Goal: Task Accomplishment & Management: Use online tool/utility

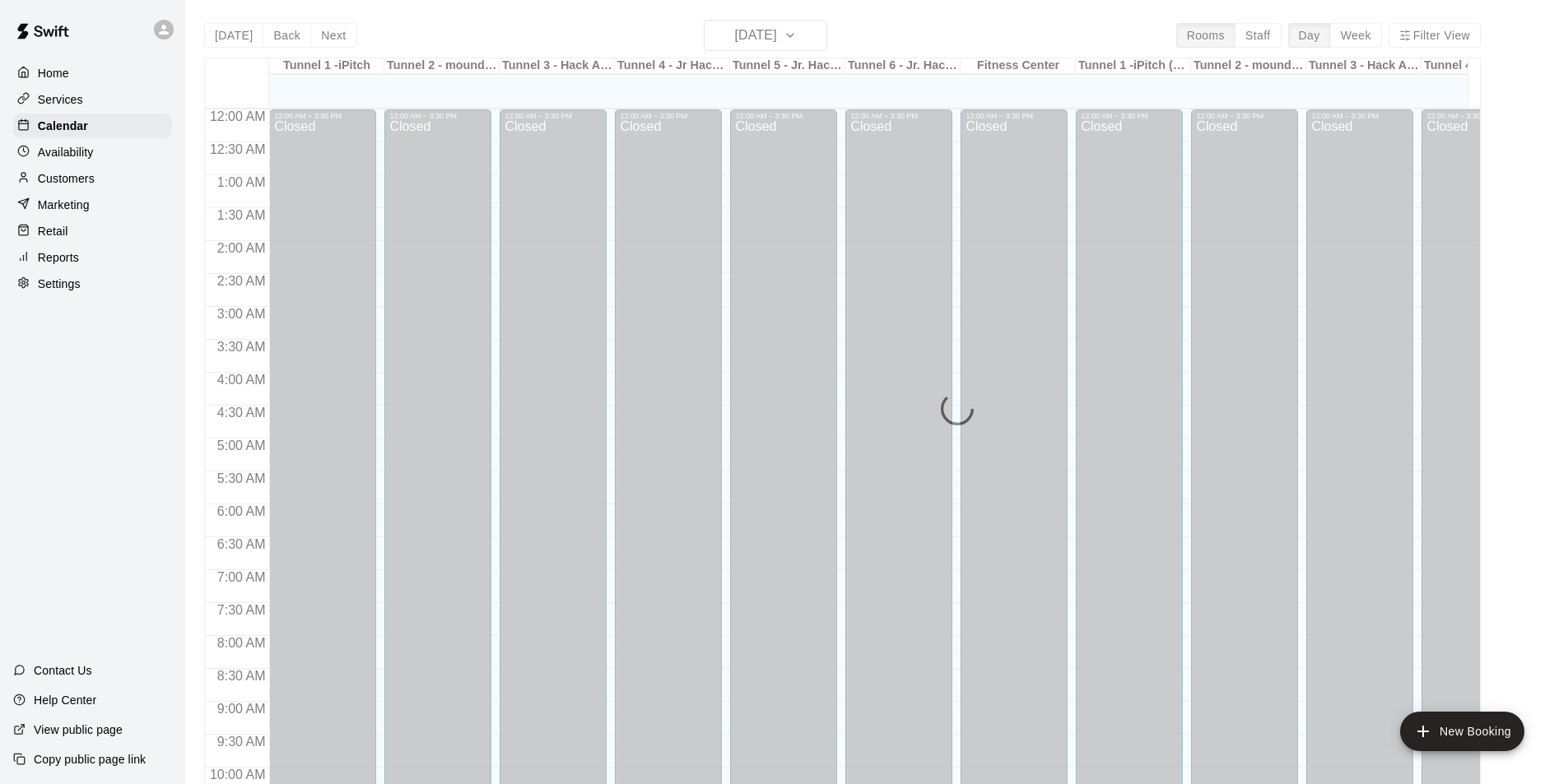
scroll to position [740, 0]
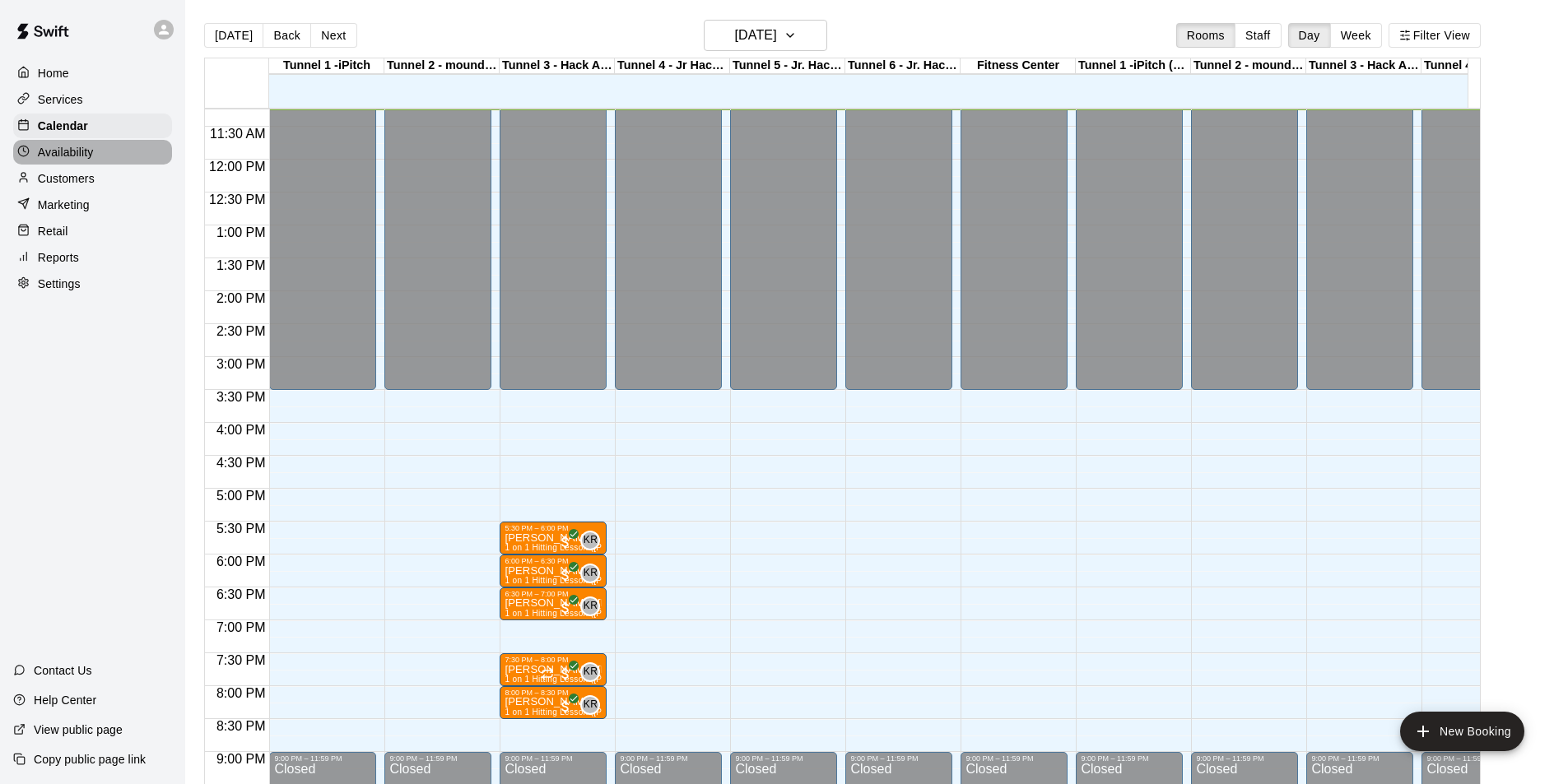
click at [78, 146] on div "Availability" at bounding box center [93, 152] width 159 height 24
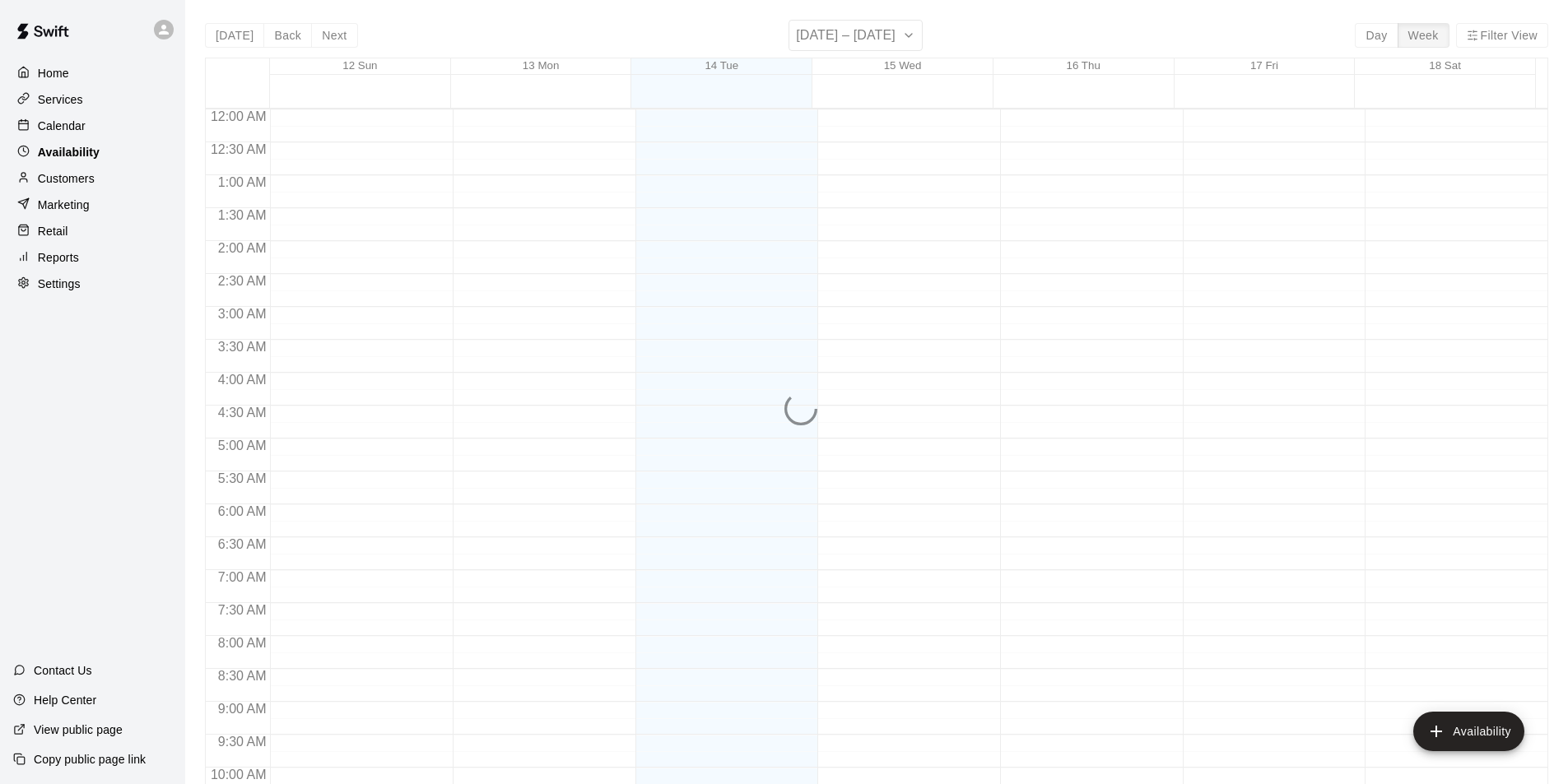
scroll to position [740, 0]
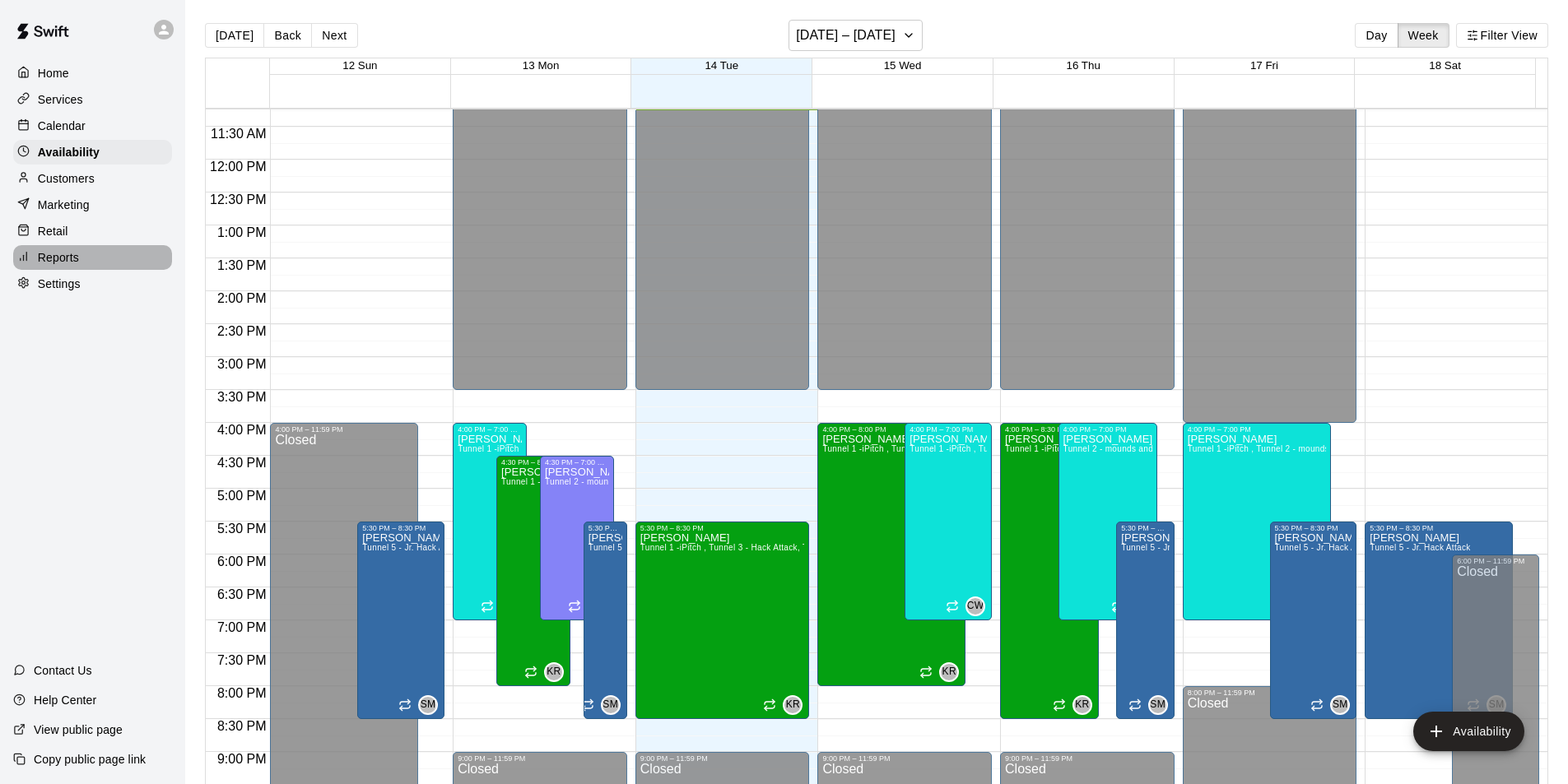
click at [85, 256] on div "Reports" at bounding box center [93, 257] width 159 height 24
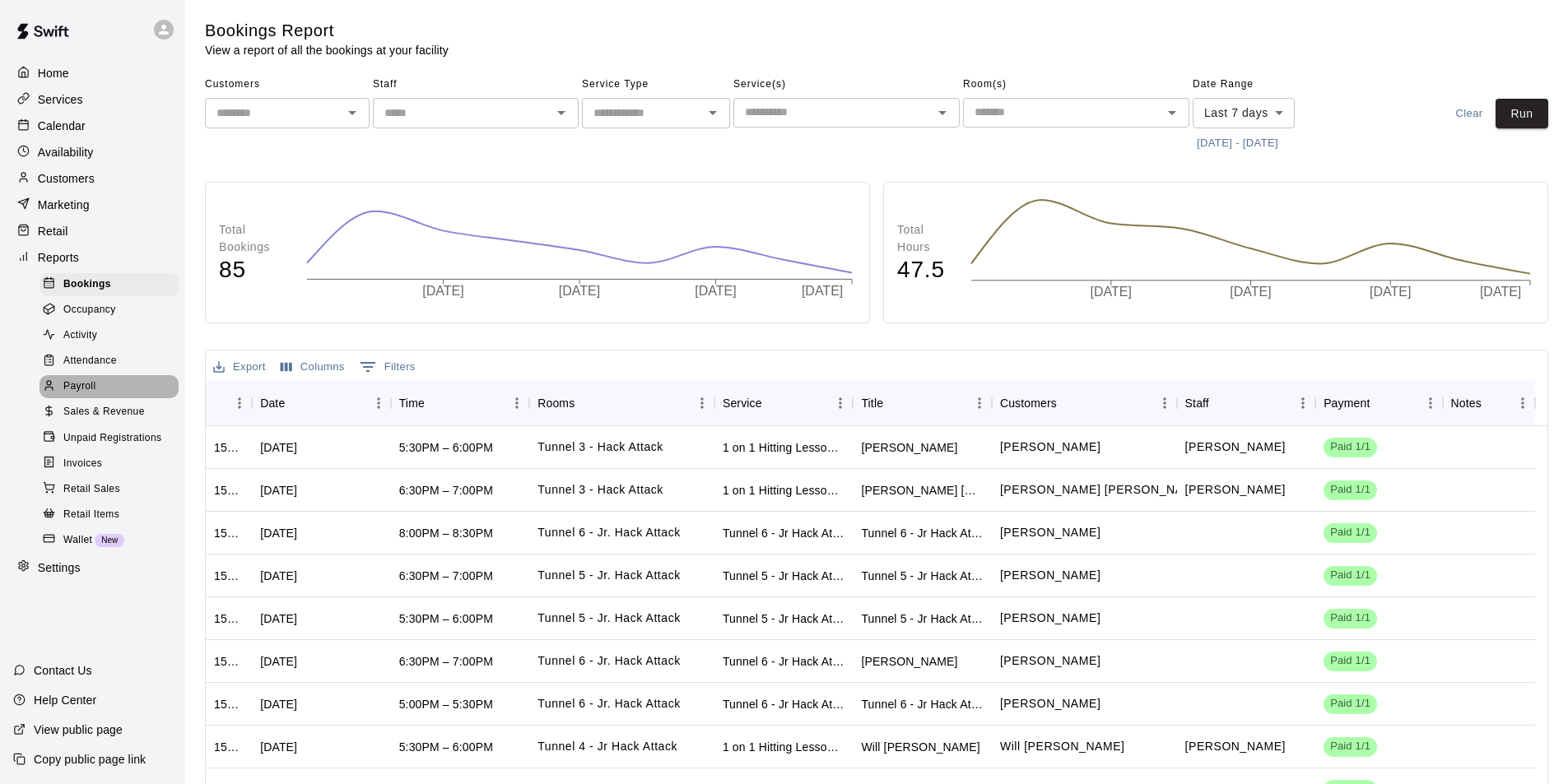
click at [83, 395] on span "Payroll" at bounding box center [79, 387] width 32 height 16
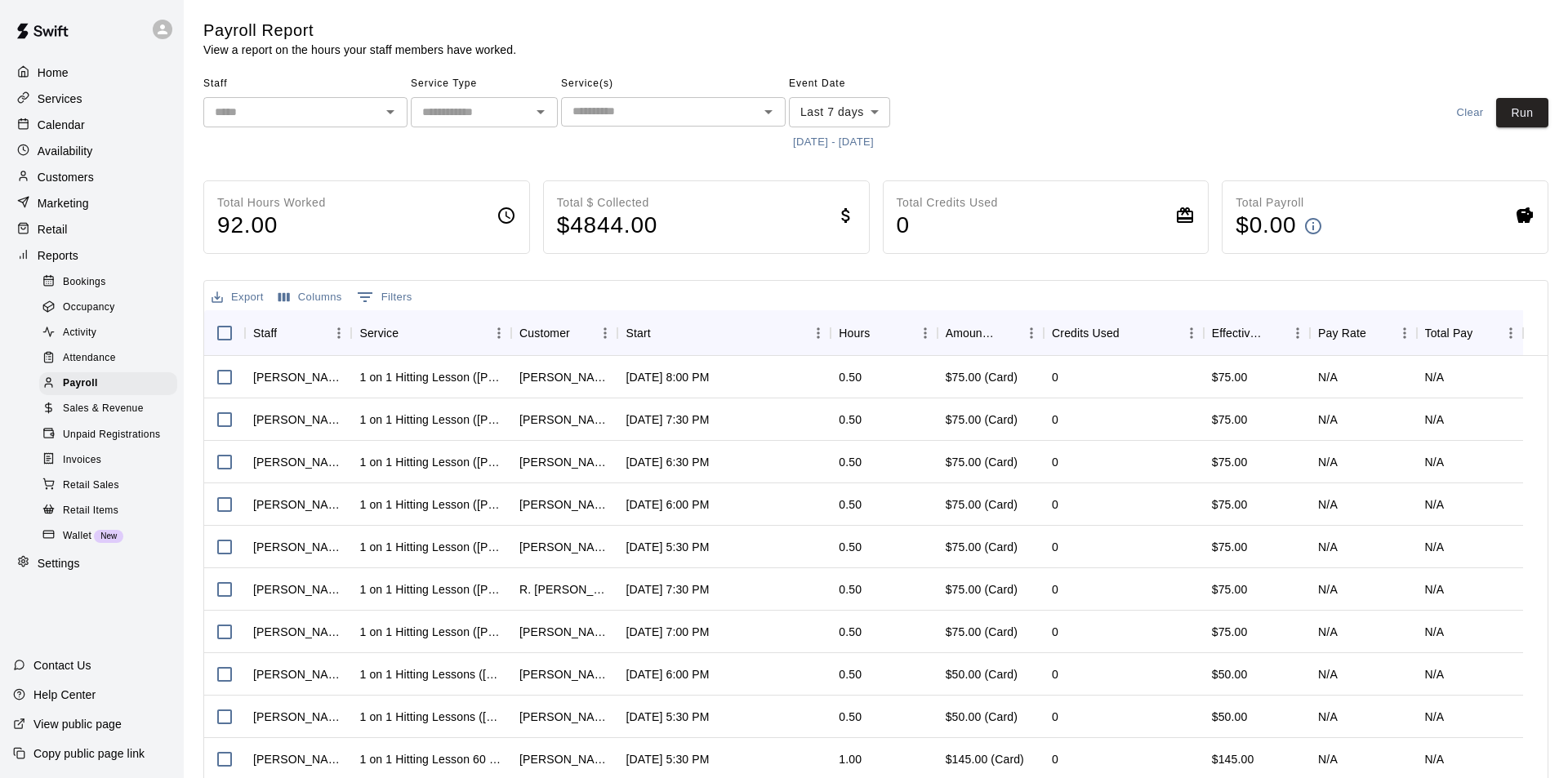
click at [848, 112] on body "Home Services Calendar Availability Customers Marketing Retail Reports Bookings…" at bounding box center [784, 429] width 1568 height 858
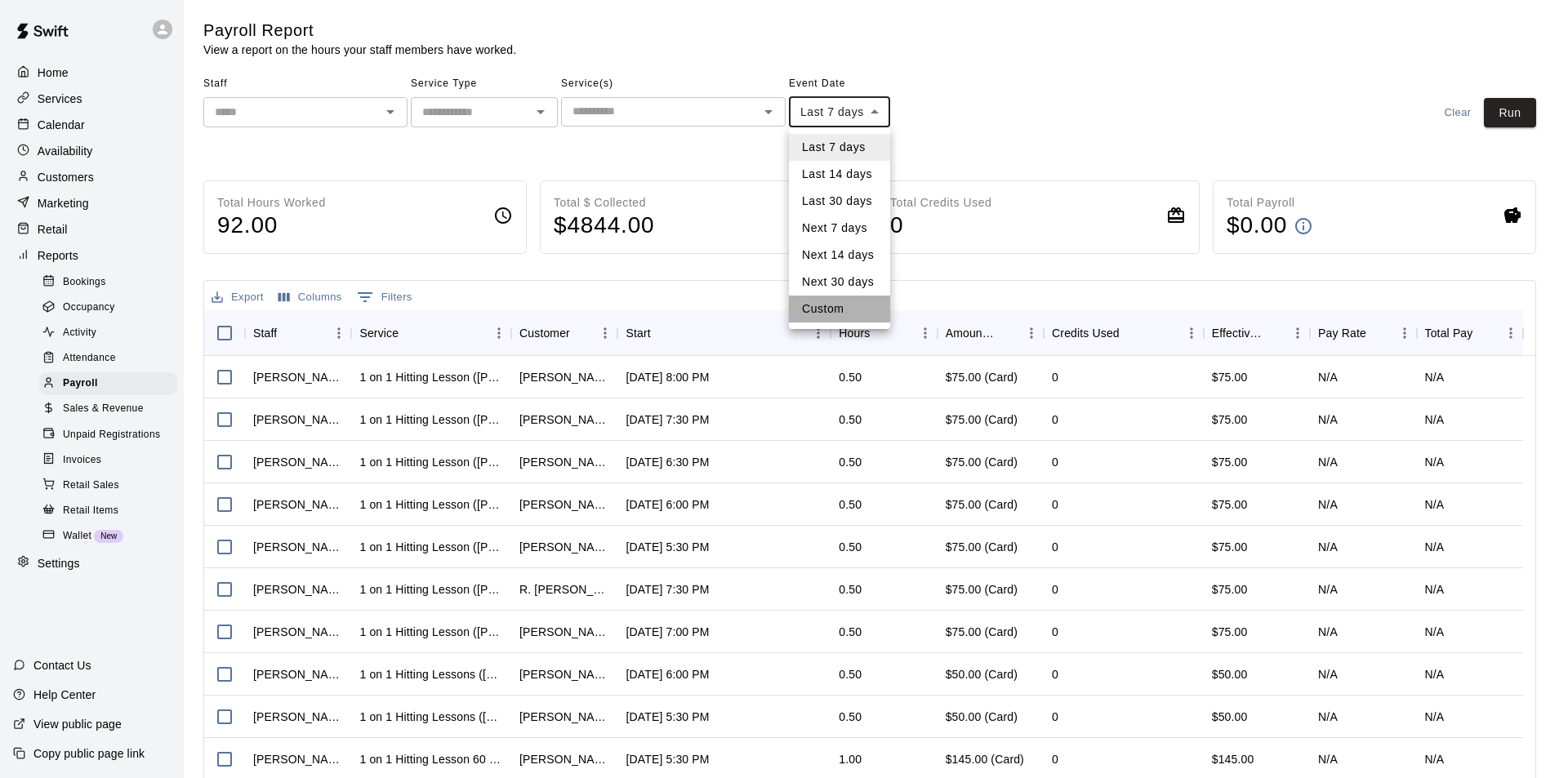
click at [824, 302] on li "Custom" at bounding box center [839, 309] width 101 height 27
type input "******"
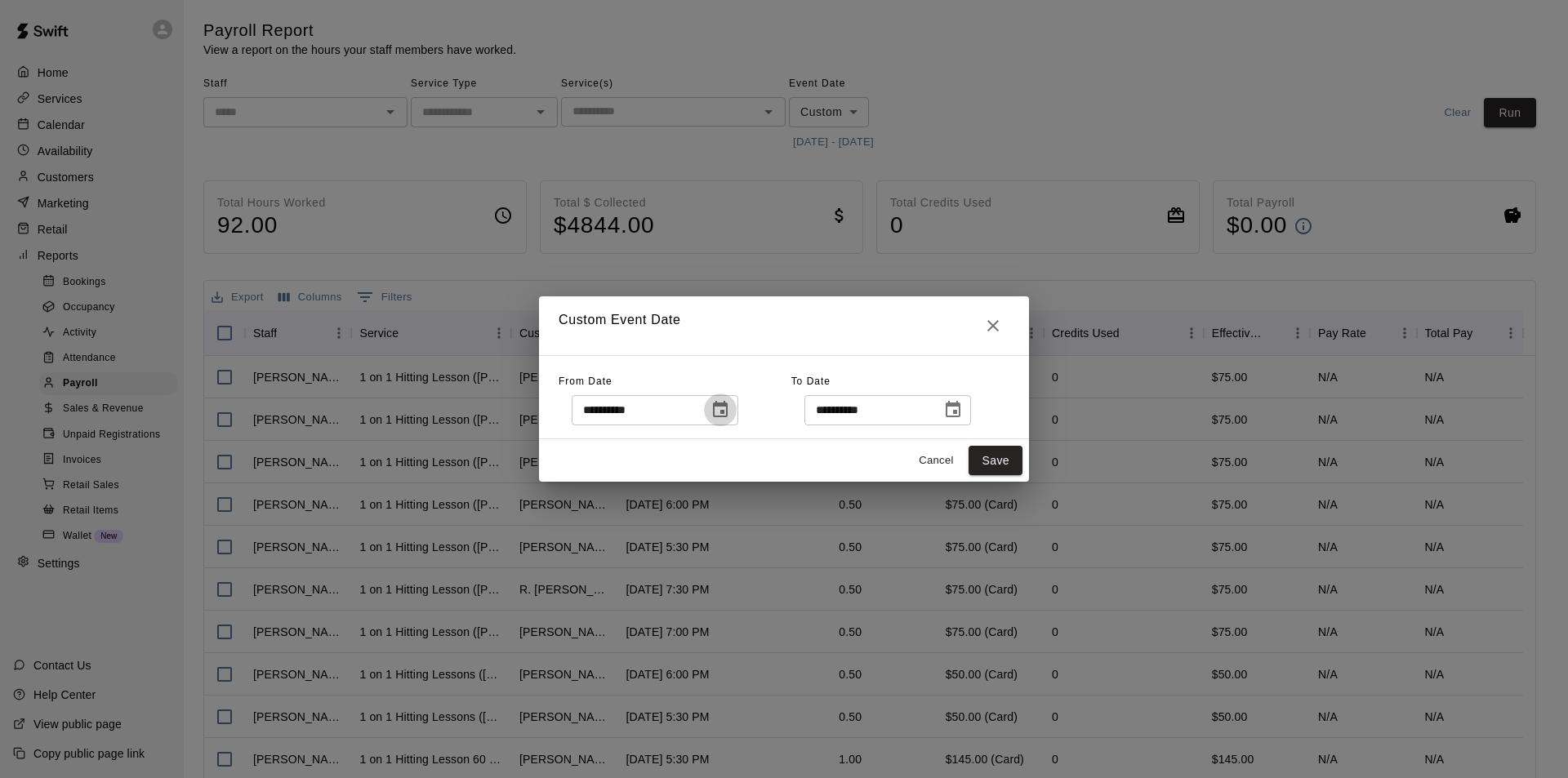
click at [727, 407] on icon "Choose date, selected date is Oct 7, 2025" at bounding box center [720, 409] width 14 height 16
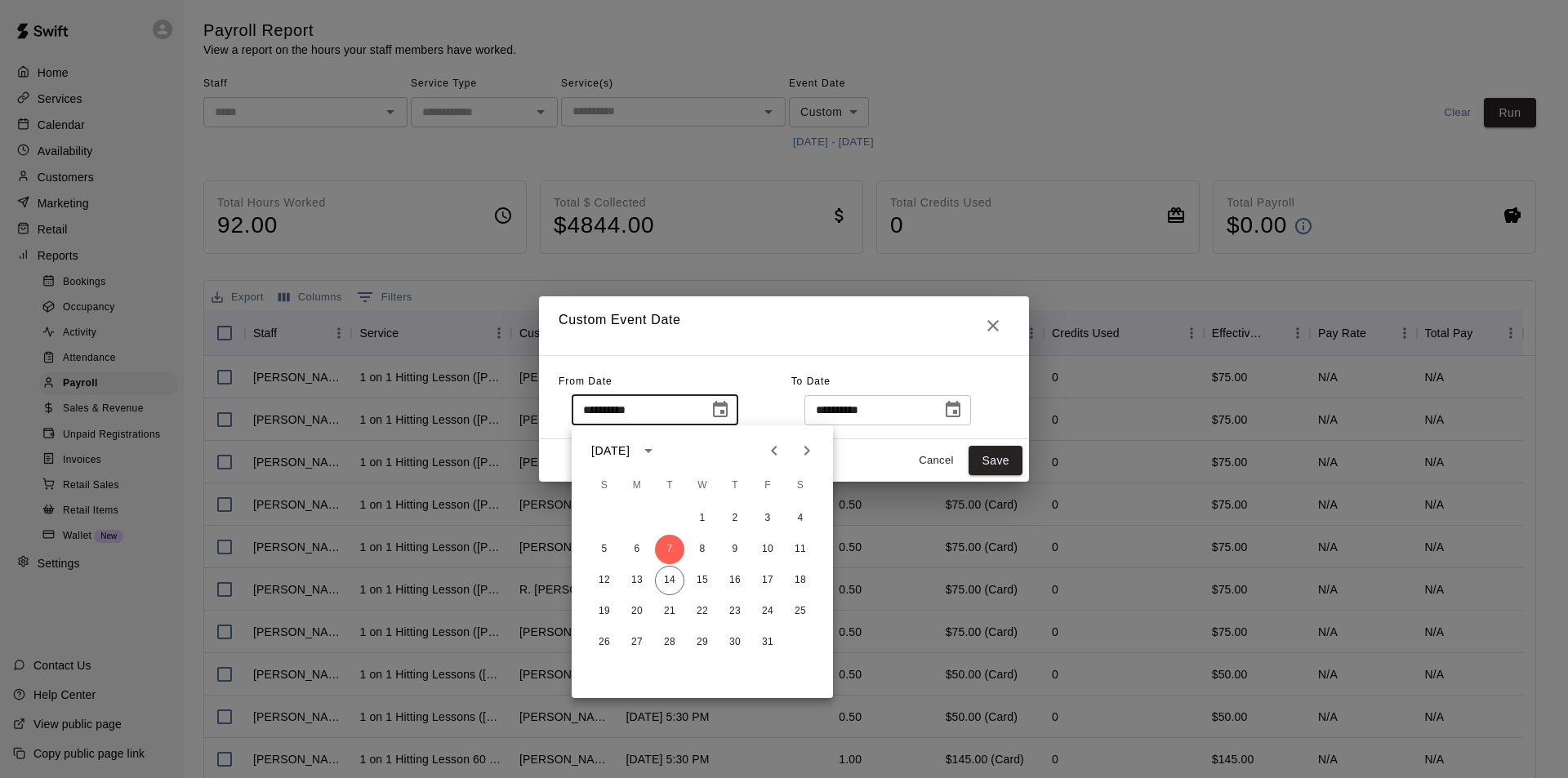
click at [769, 453] on icon "Previous month" at bounding box center [775, 451] width 20 height 20
click at [635, 639] on button "29" at bounding box center [636, 642] width 29 height 29
type input "**********"
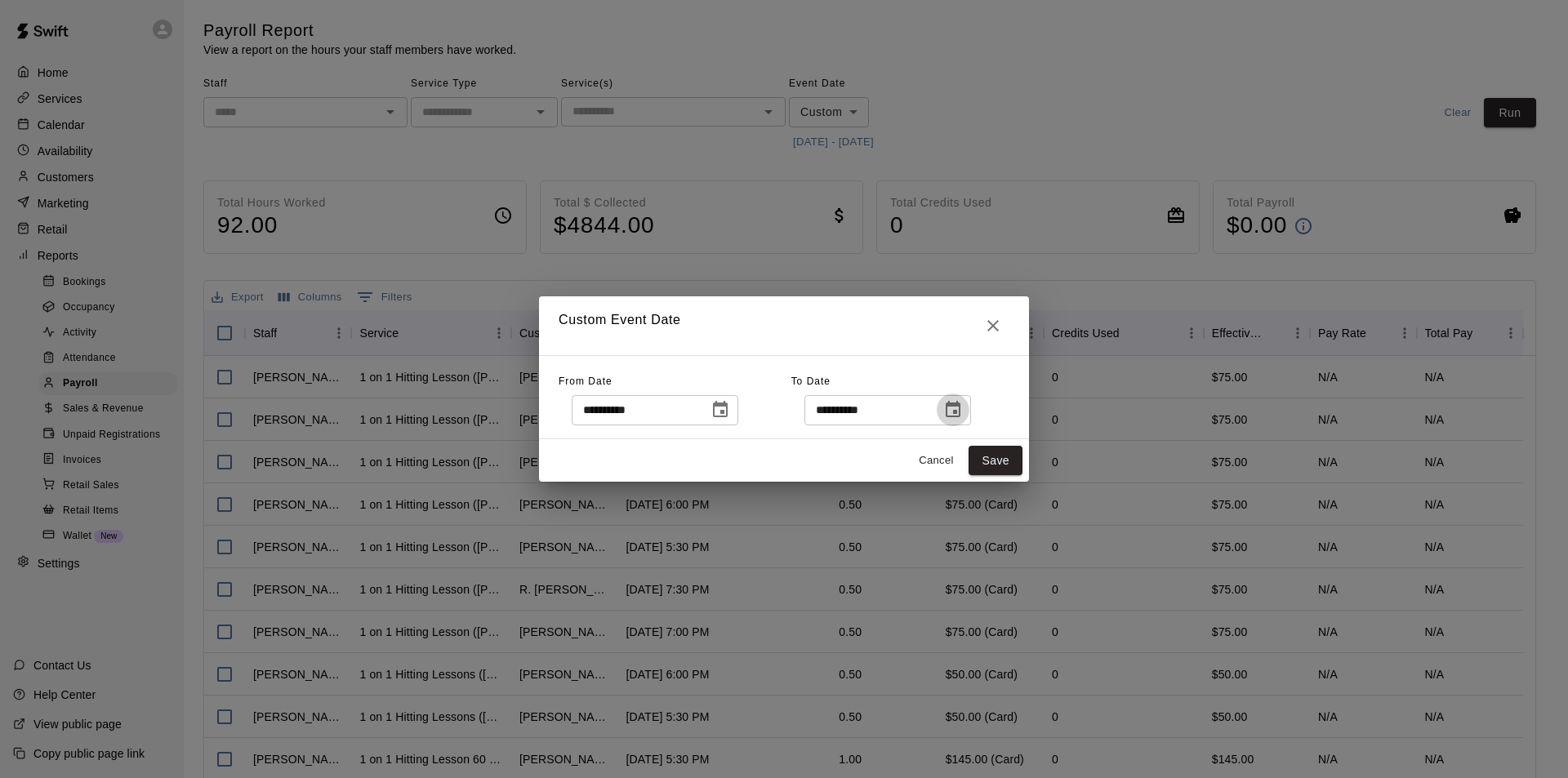
click at [963, 411] on icon "Choose date, selected date is Oct 14, 2025" at bounding box center [953, 410] width 20 height 20
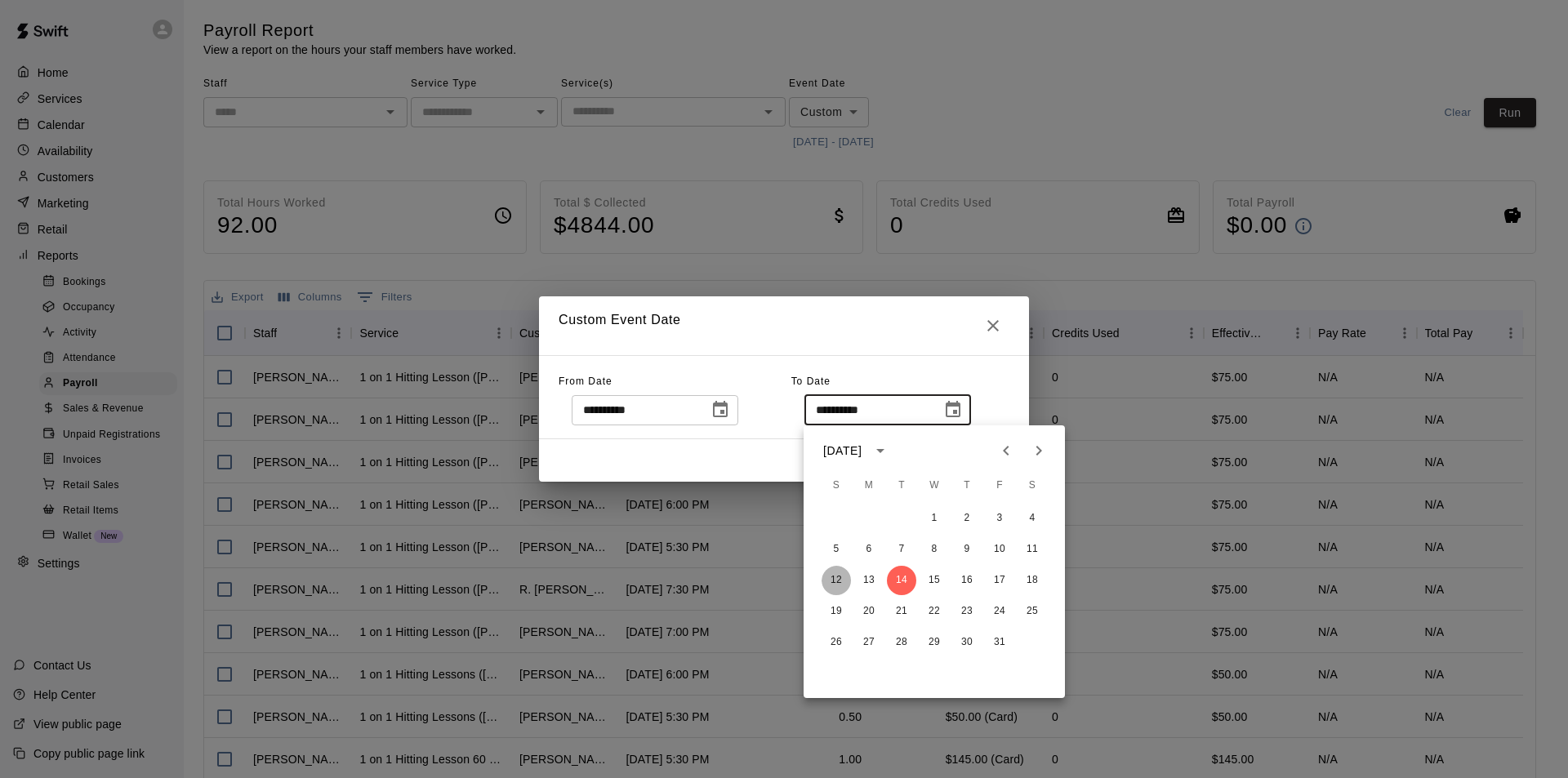
click at [842, 578] on button "12" at bounding box center [836, 580] width 29 height 29
type input "**********"
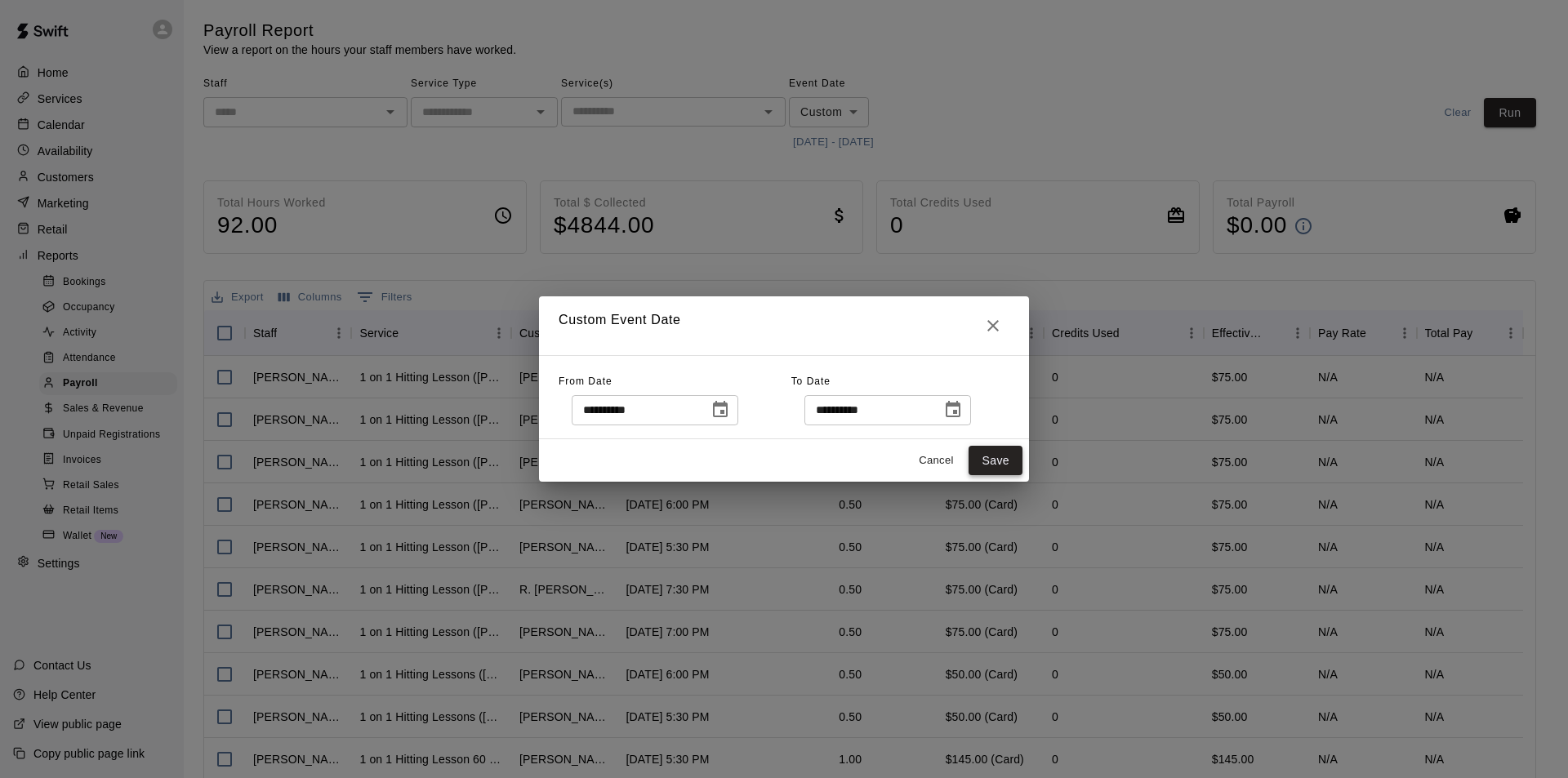
click at [997, 460] on button "Save" at bounding box center [995, 461] width 54 height 30
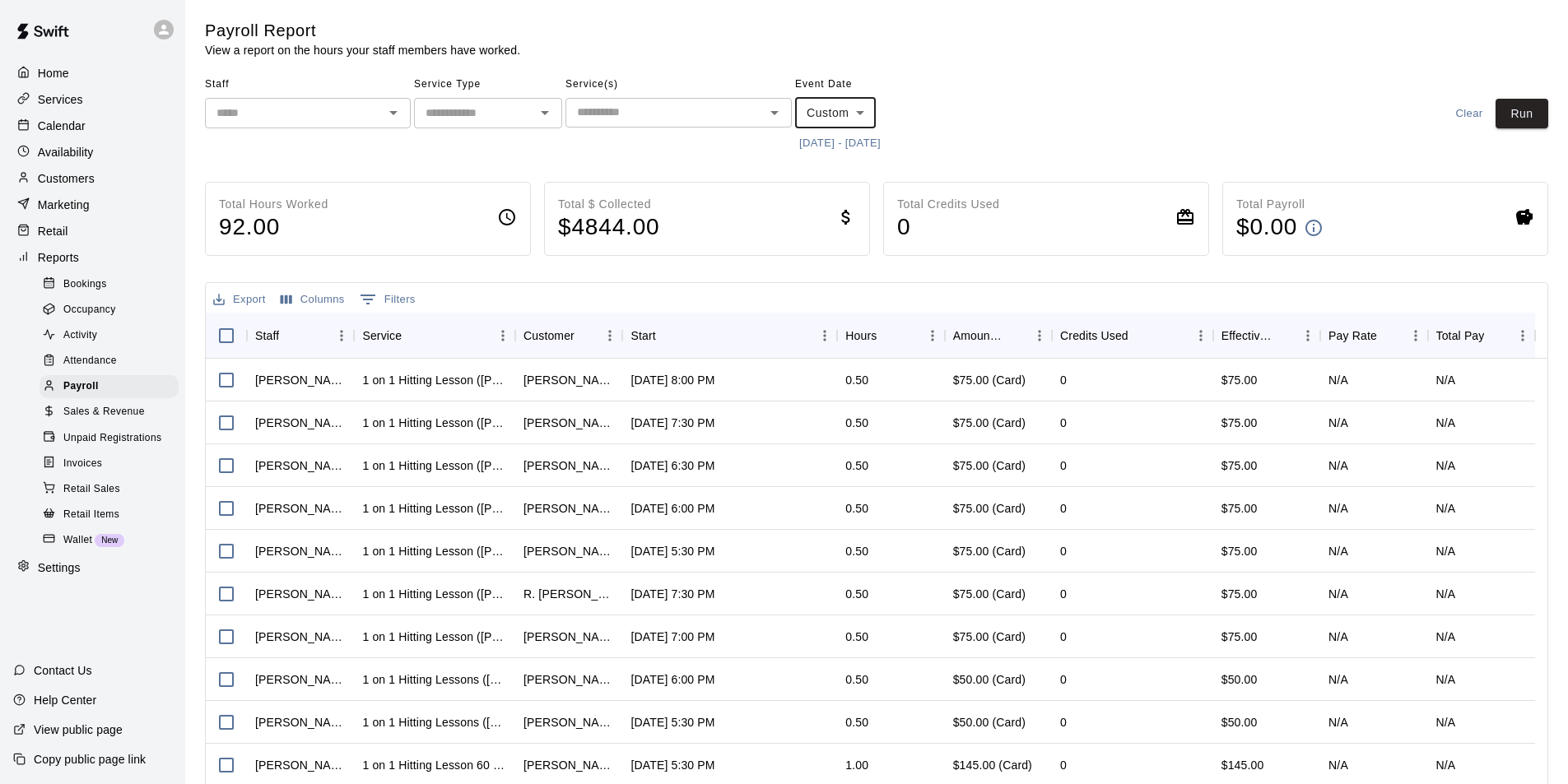
click at [393, 115] on icon "Open" at bounding box center [393, 113] width 8 height 4
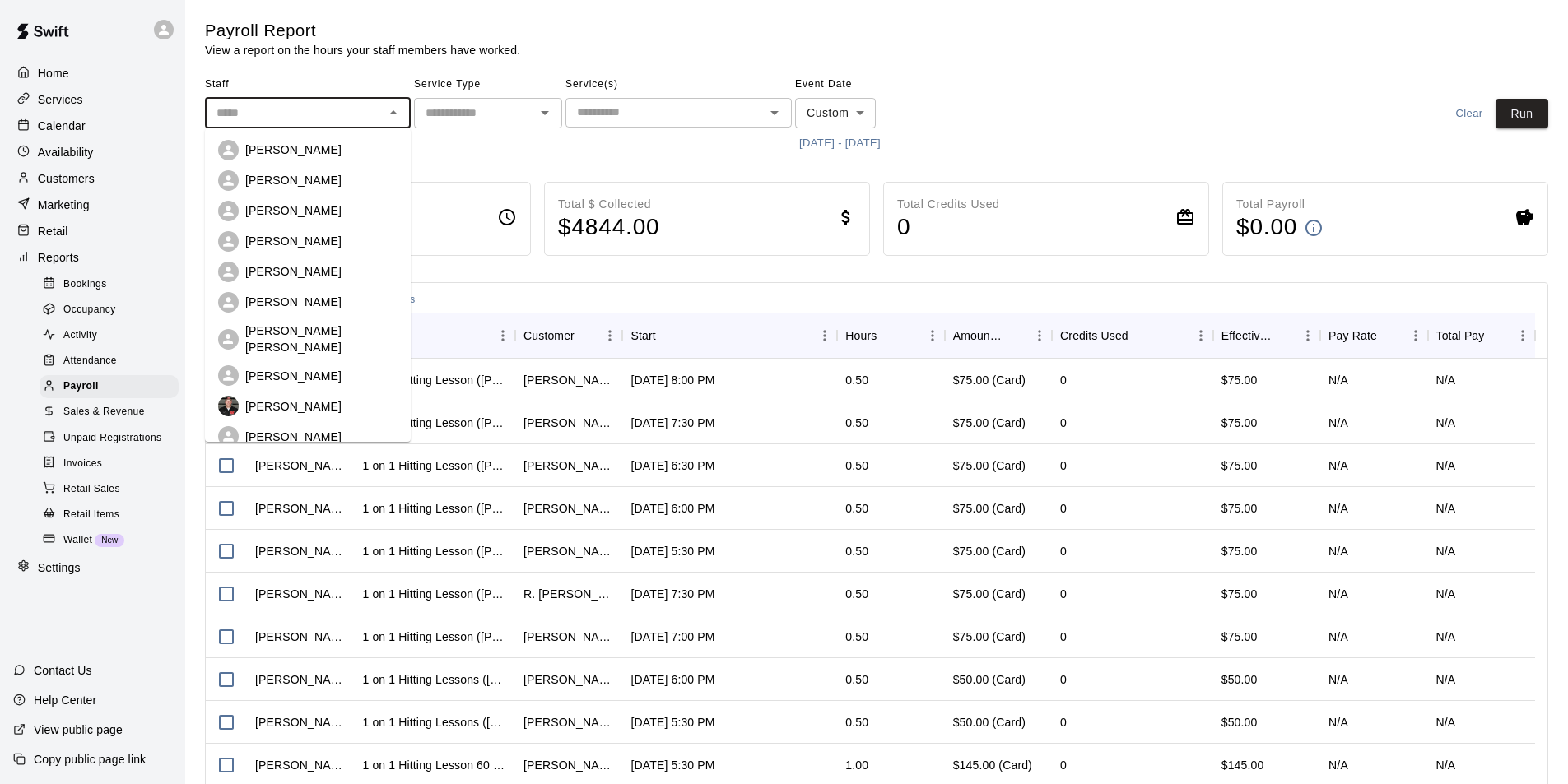
click at [280, 204] on p "[PERSON_NAME]" at bounding box center [293, 210] width 96 height 16
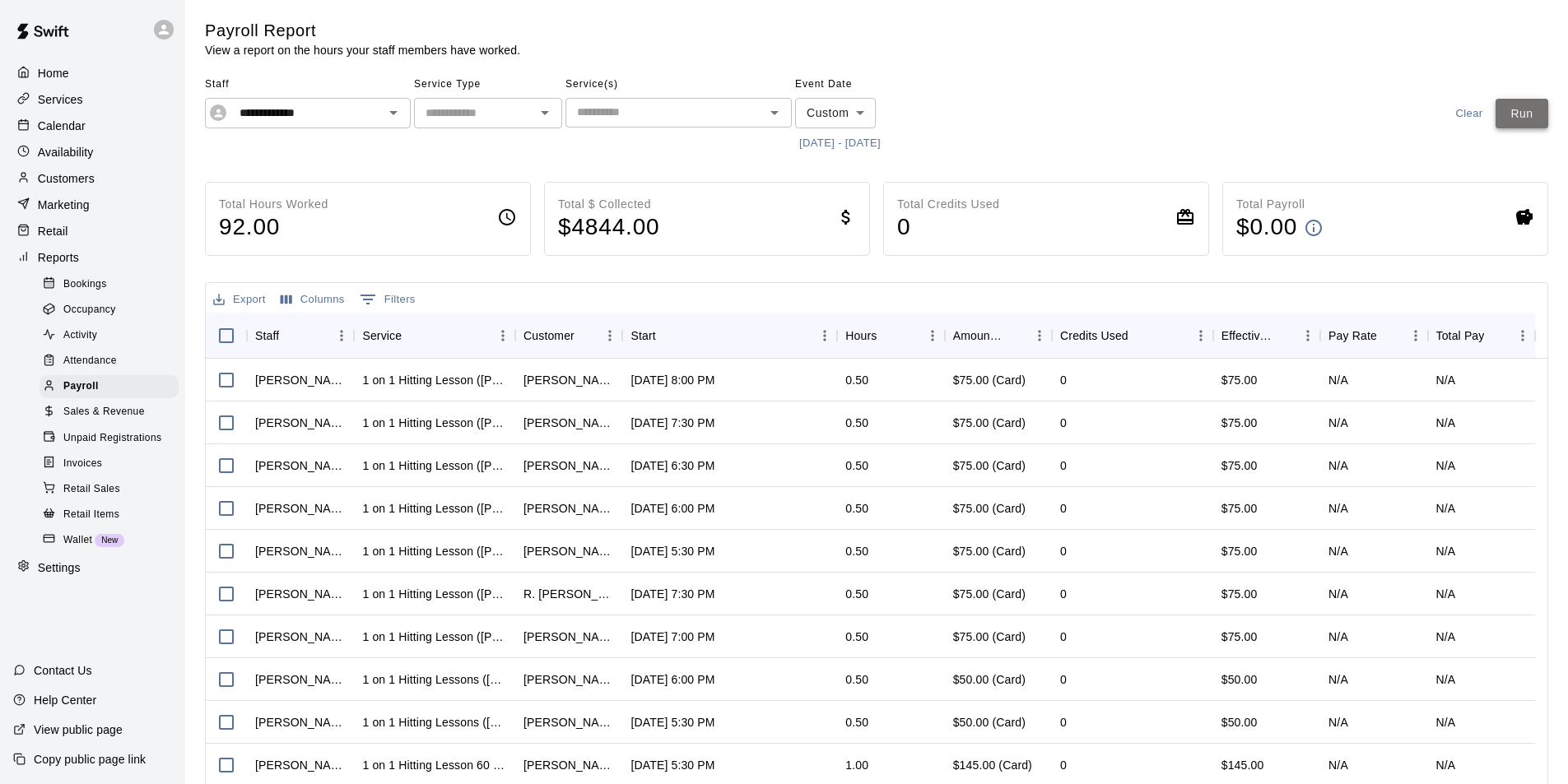
click at [1541, 113] on button "Run" at bounding box center [1521, 114] width 53 height 31
click at [256, 296] on button "Export" at bounding box center [239, 299] width 61 height 25
click at [316, 332] on li "Download as CSV" at bounding box center [272, 332] width 127 height 27
click at [391, 110] on icon "Open" at bounding box center [394, 112] width 20 height 20
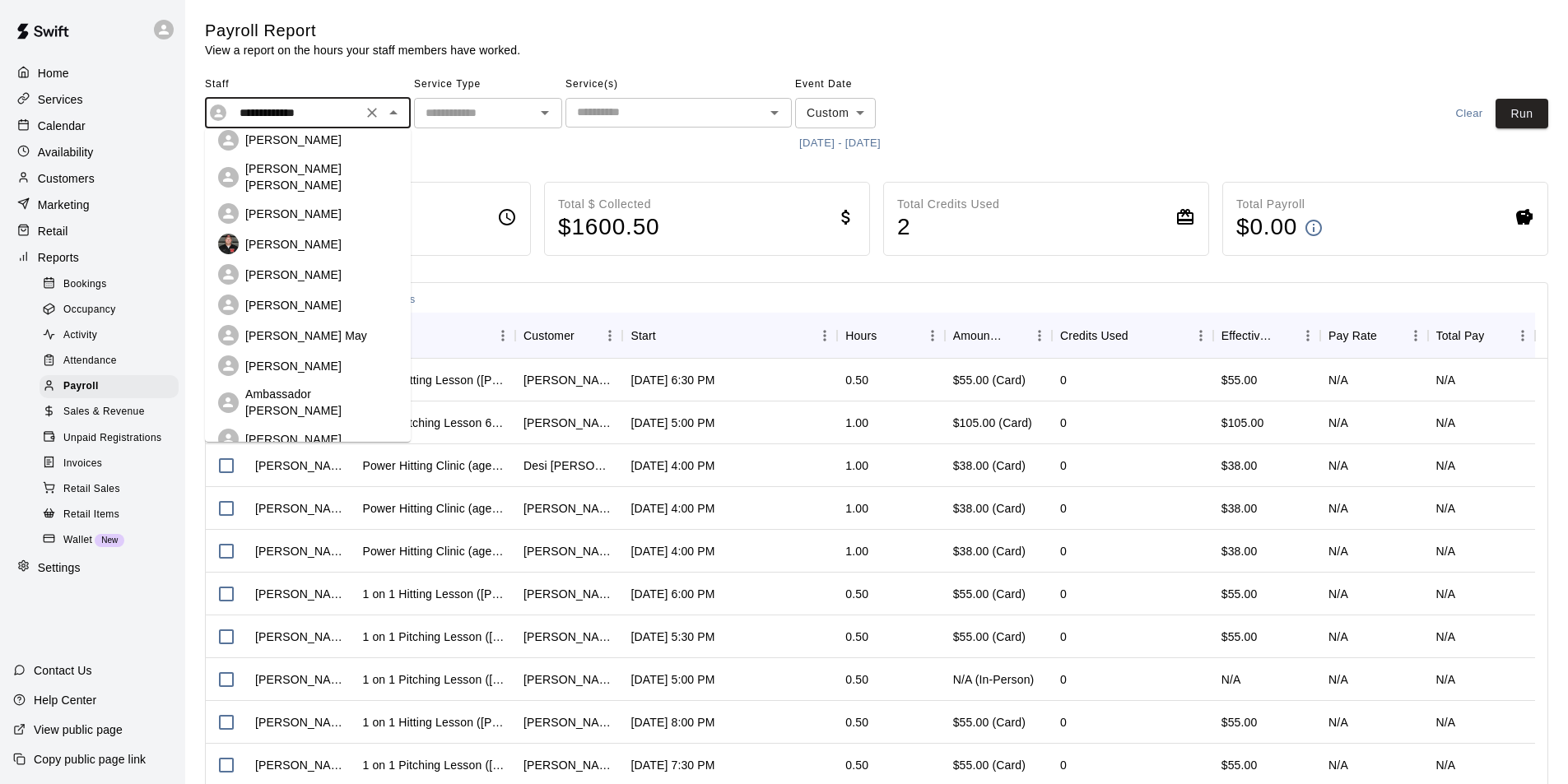
scroll to position [165, 0]
drag, startPoint x: 276, startPoint y: 316, endPoint x: 276, endPoint y: 291, distance: 25.0
click at [276, 291] on ul "[PERSON_NAME] [PERSON_NAME] [PERSON_NAME] [PERSON_NAME] [PERSON_NAME] [PERSON_N…" at bounding box center [307, 285] width 206 height 314
click at [276, 295] on p "[PERSON_NAME]" at bounding box center [293, 303] width 96 height 16
type input "**********"
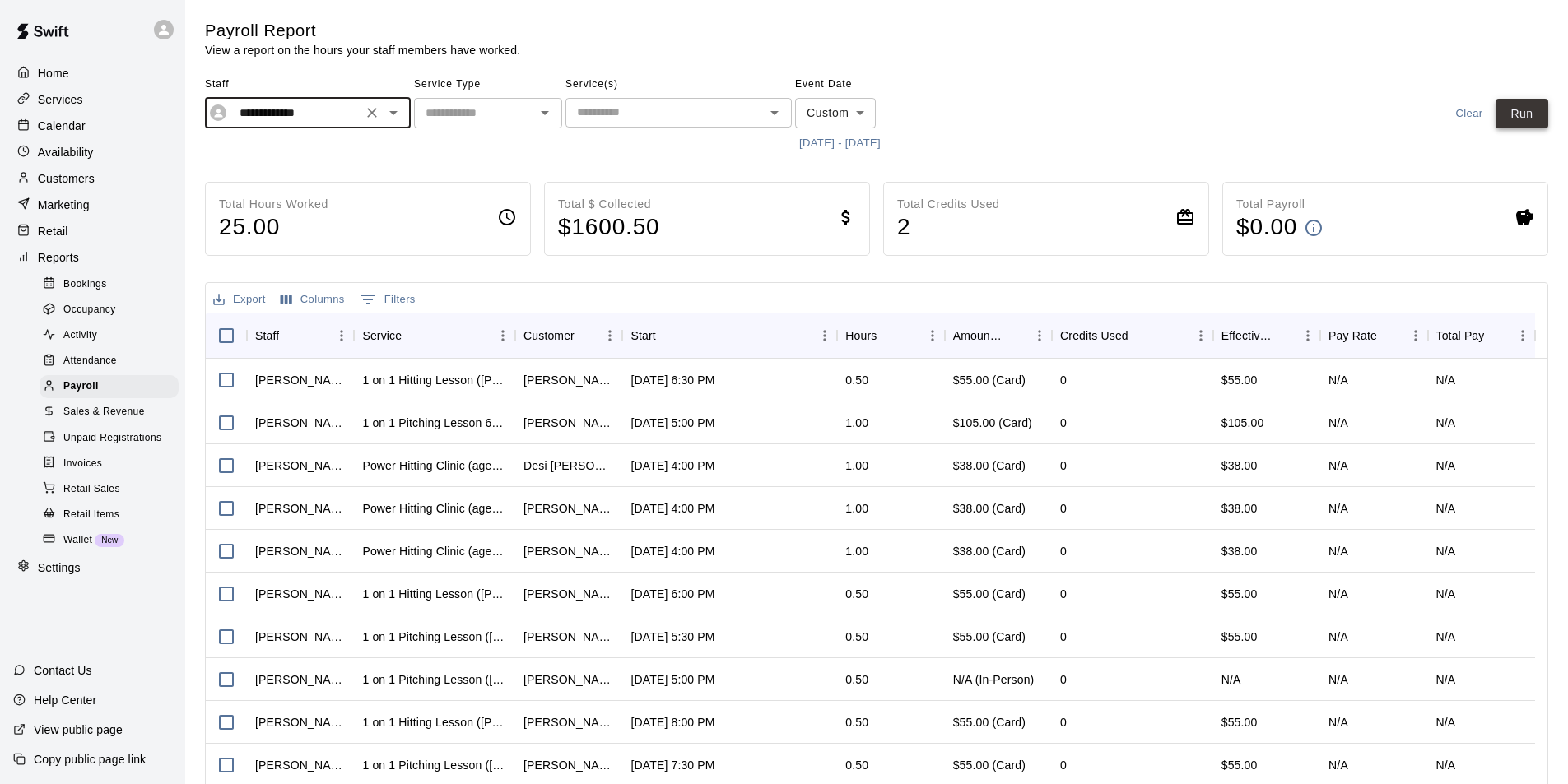
click at [1524, 114] on button "Run" at bounding box center [1521, 114] width 53 height 31
click at [233, 296] on button "Export" at bounding box center [239, 299] width 61 height 25
click at [246, 325] on li "Download as CSV" at bounding box center [272, 332] width 127 height 27
click at [379, 114] on icon "Clear" at bounding box center [372, 112] width 16 height 16
click at [395, 108] on icon "Open" at bounding box center [394, 112] width 20 height 20
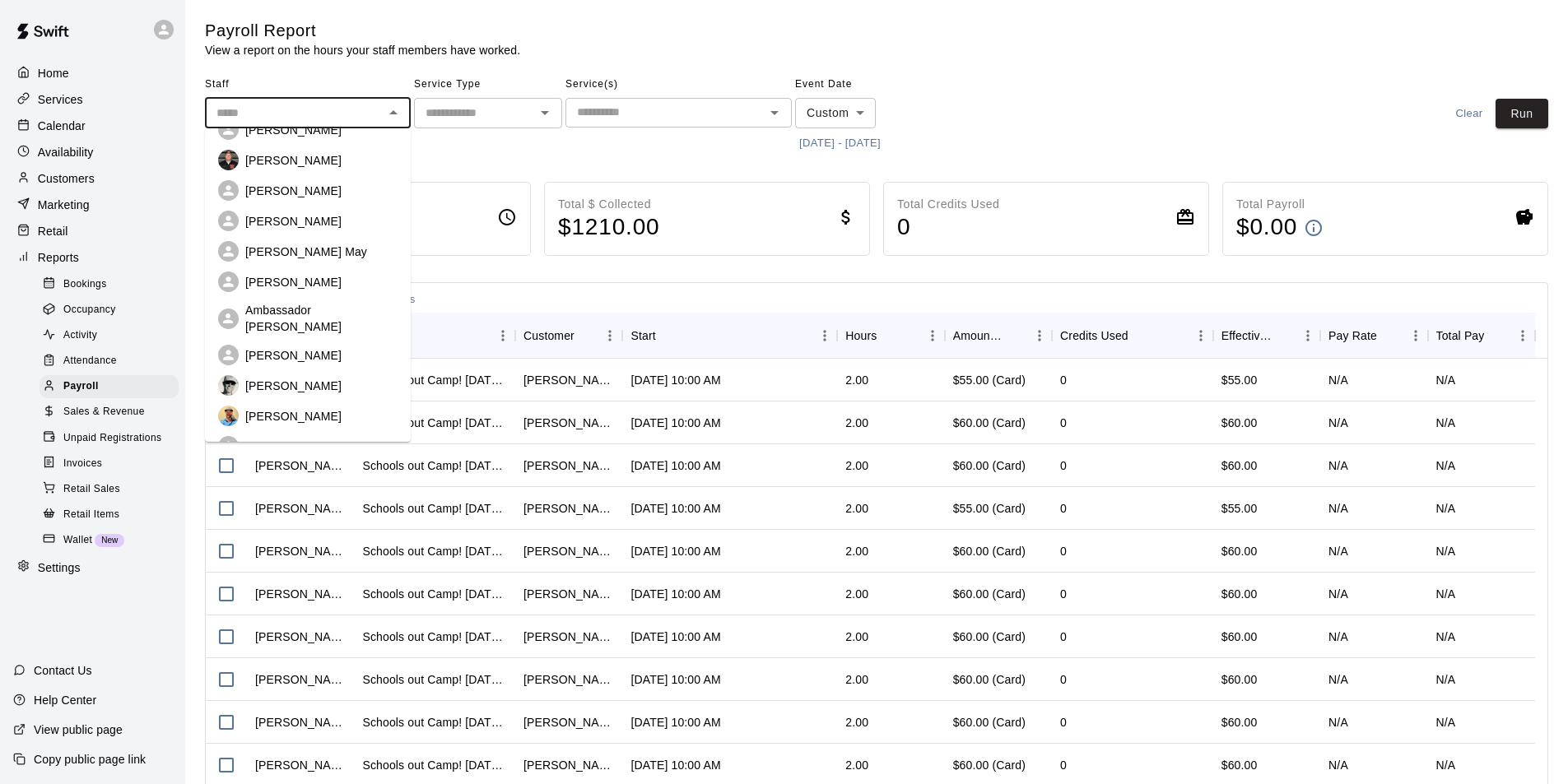
scroll to position [247, 0]
click at [274, 346] on p "[PERSON_NAME]" at bounding box center [293, 354] width 96 height 16
type input "**********"
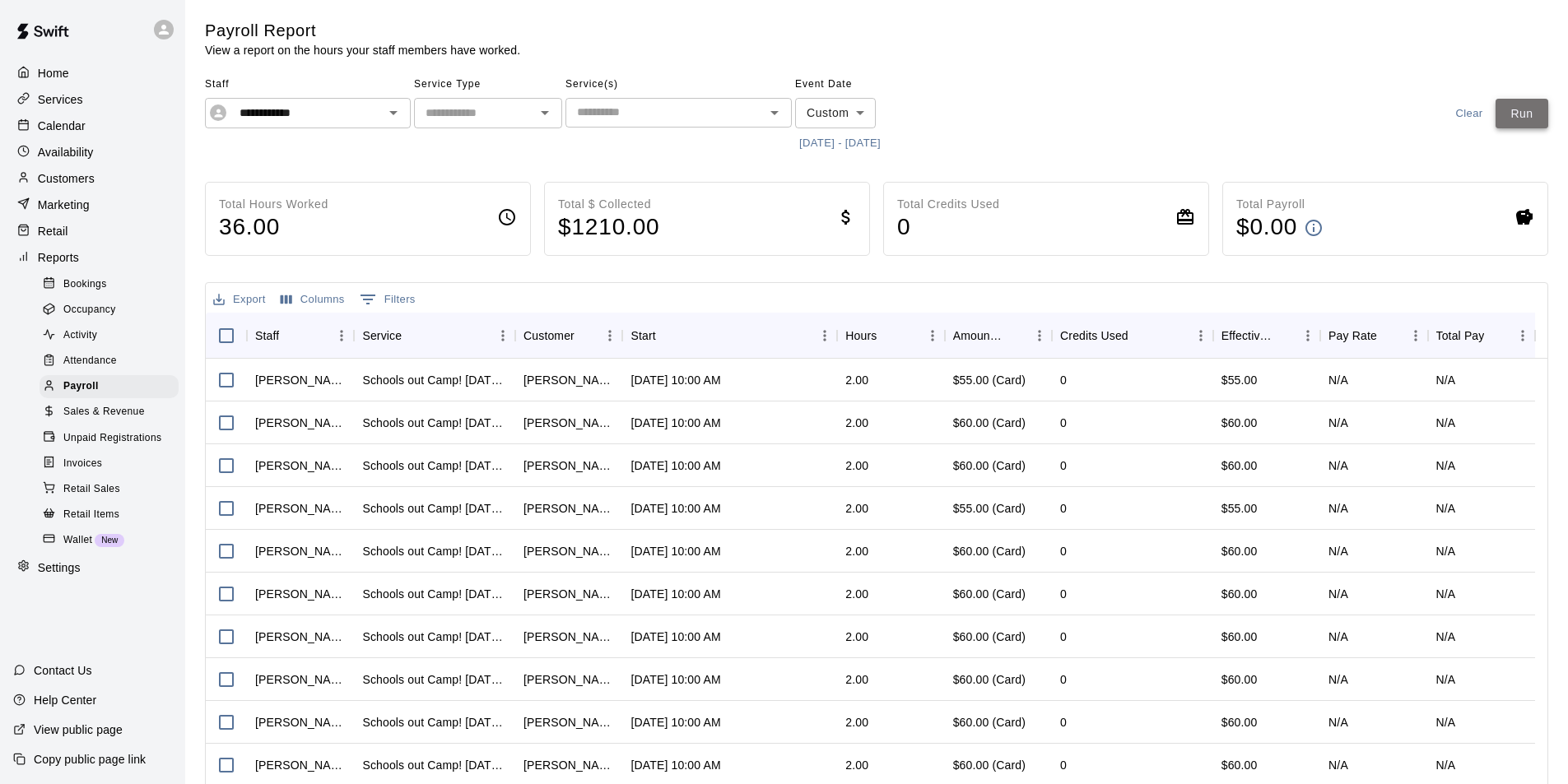
click at [1528, 112] on button "Run" at bounding box center [1521, 114] width 53 height 31
click at [238, 296] on button "Export" at bounding box center [239, 299] width 61 height 25
click at [259, 336] on li "Download as CSV" at bounding box center [272, 332] width 127 height 27
